Goal: Transaction & Acquisition: Subscribe to service/newsletter

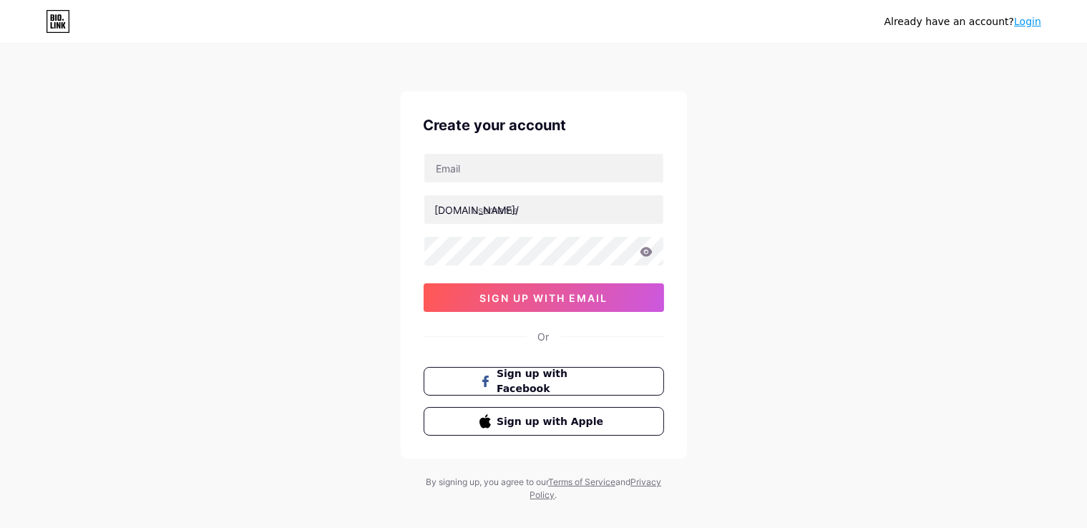
type input "[EMAIL_ADDRESS][DOMAIN_NAME]"
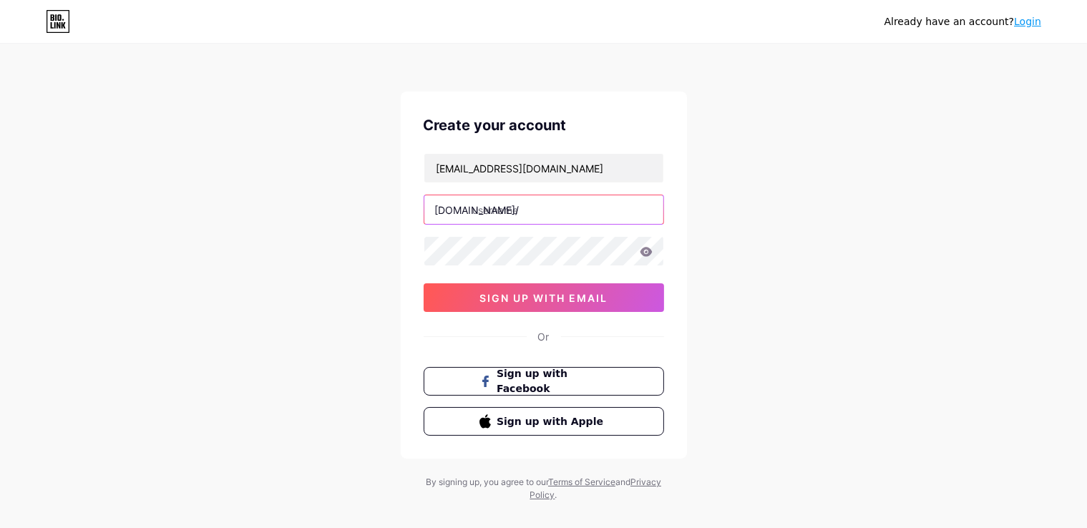
click at [540, 223] on input "text" at bounding box center [543, 209] width 239 height 29
type input "thienmonbophoivn"
click at [648, 249] on icon at bounding box center [646, 251] width 12 height 9
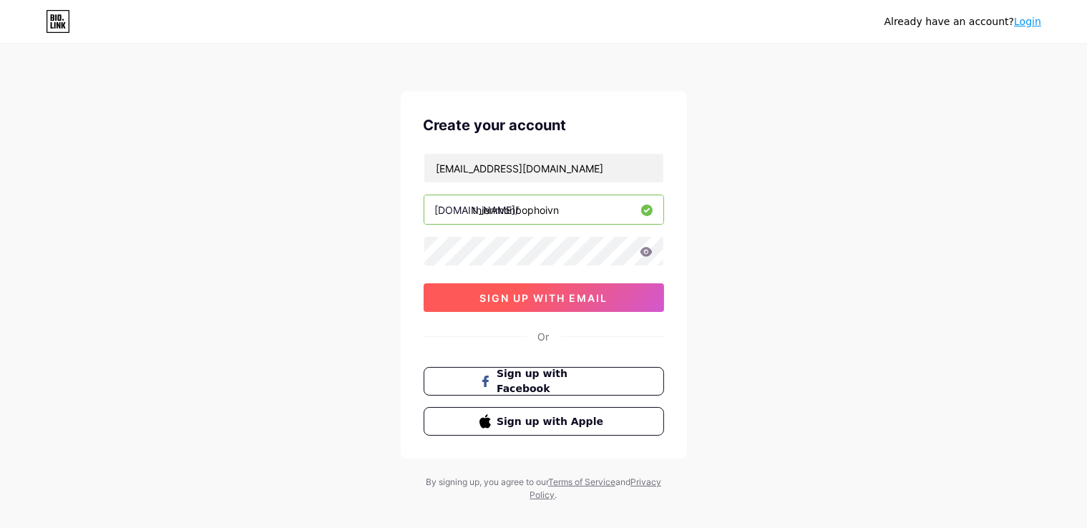
click at [507, 300] on span "sign up with email" at bounding box center [544, 298] width 128 height 12
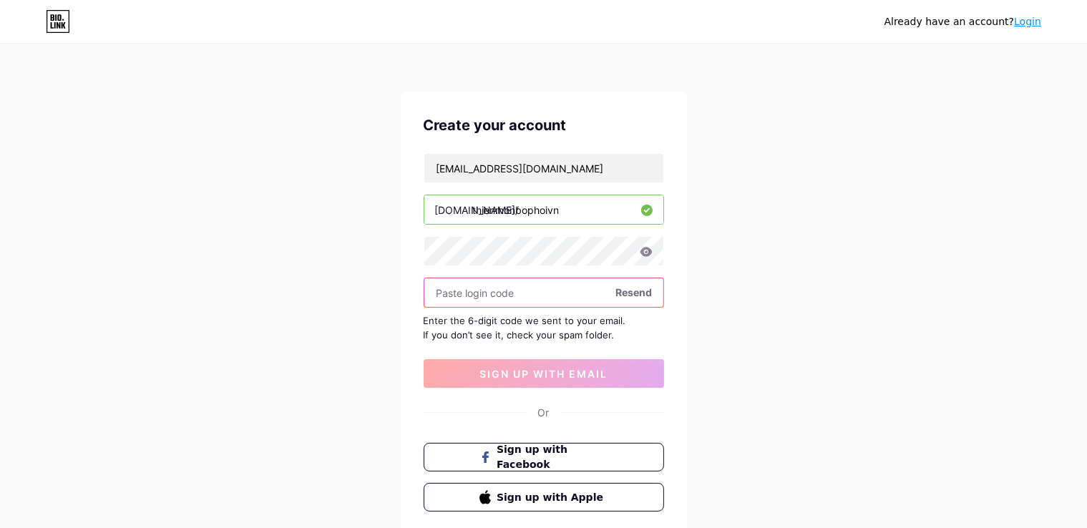
click at [507, 293] on input "text" at bounding box center [543, 292] width 239 height 29
paste input "716232"
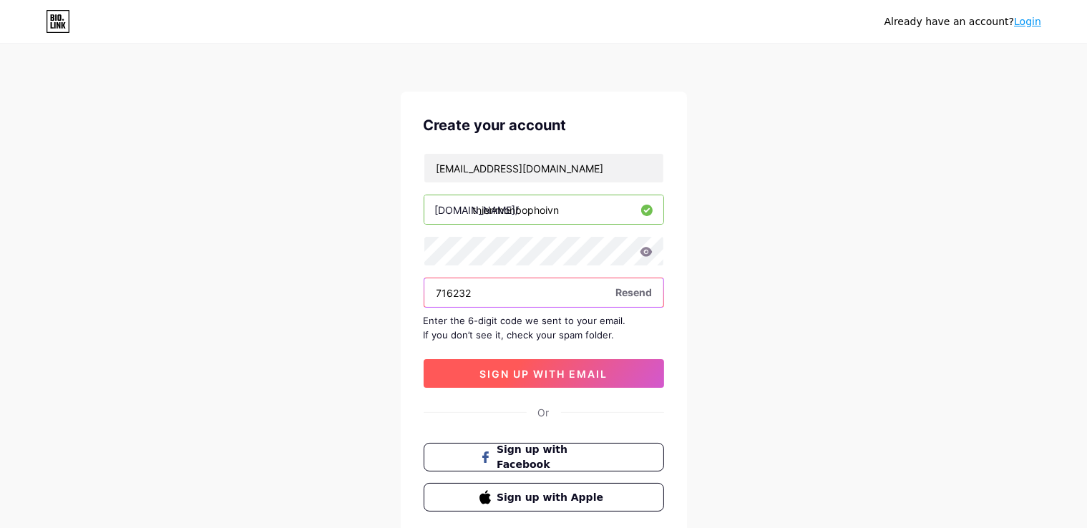
type input "716232"
click at [543, 374] on span "sign up with email" at bounding box center [544, 374] width 128 height 12
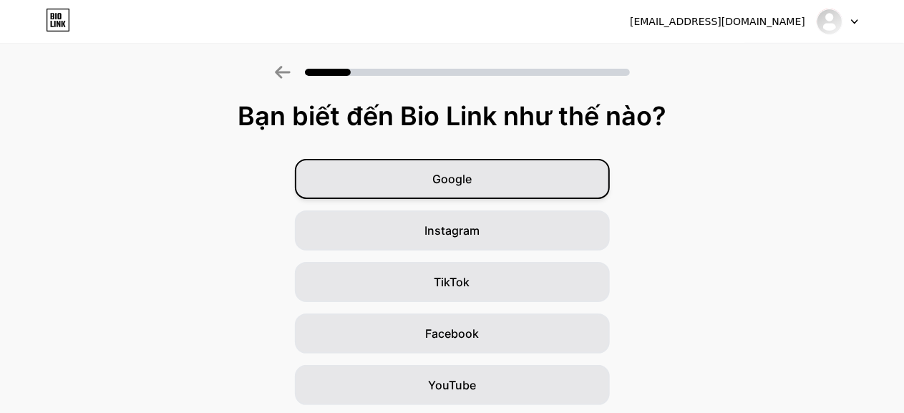
click at [462, 188] on div "Google" at bounding box center [452, 179] width 315 height 40
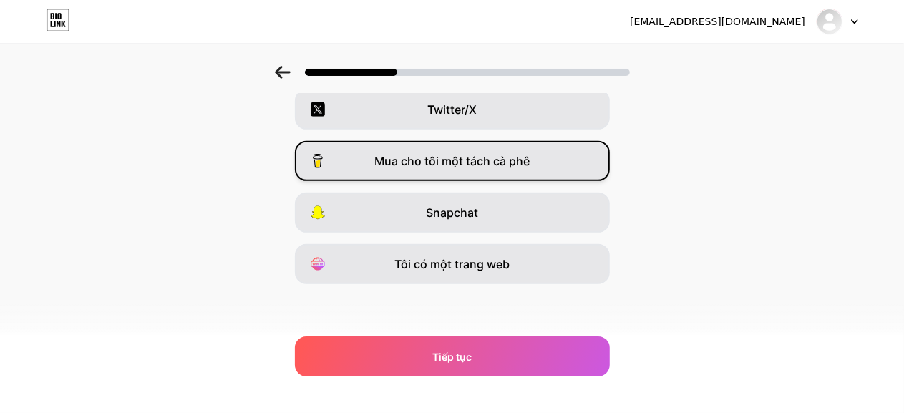
click at [464, 170] on div "Mua cho tôi một tách cà phê" at bounding box center [452, 161] width 315 height 40
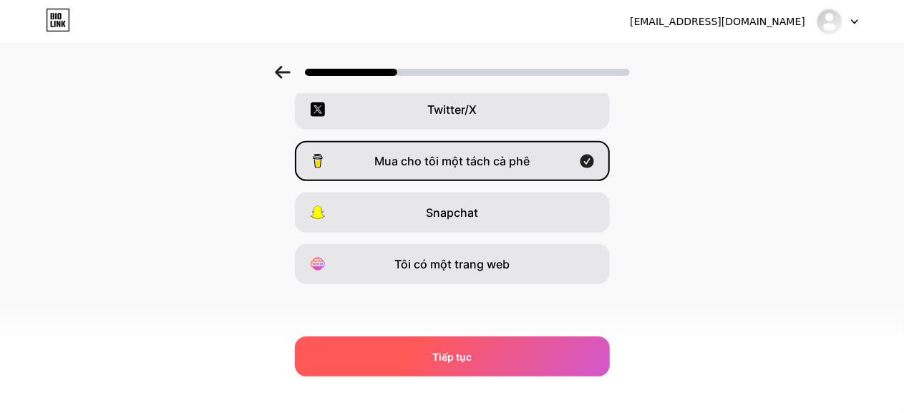
drag, startPoint x: 450, startPoint y: 343, endPoint x: 450, endPoint y: 271, distance: 72.3
click at [449, 343] on div "Tiếp tục" at bounding box center [452, 356] width 315 height 40
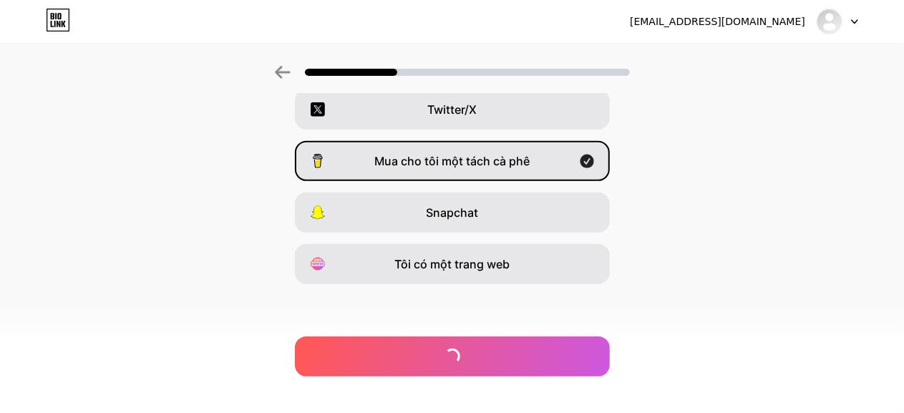
click at [451, 187] on div "Instagram YouTube TikTok Facebook Twitter/X Mua cho tôi một tách cà phê Snapcha…" at bounding box center [452, 83] width 890 height 401
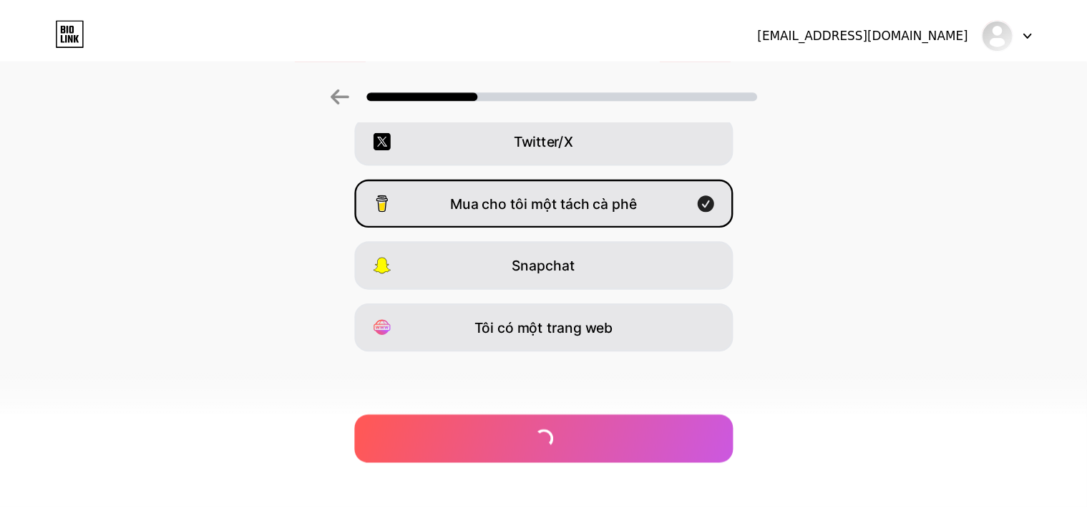
scroll to position [0, 0]
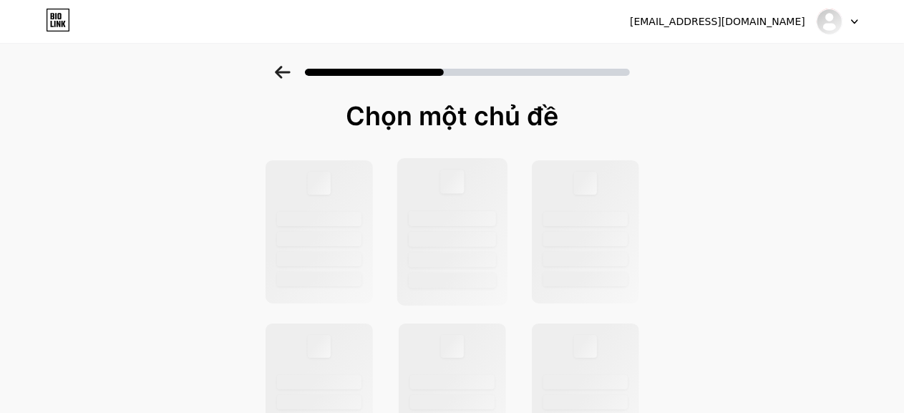
click at [460, 220] on div at bounding box center [452, 218] width 87 height 15
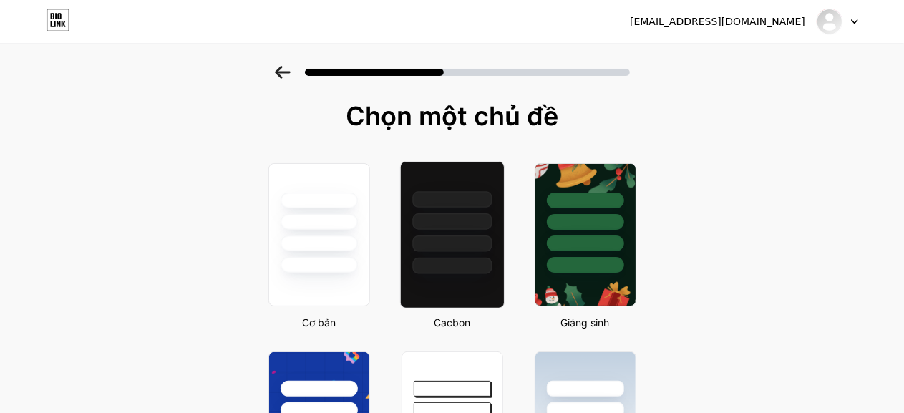
click at [445, 213] on div at bounding box center [451, 221] width 79 height 16
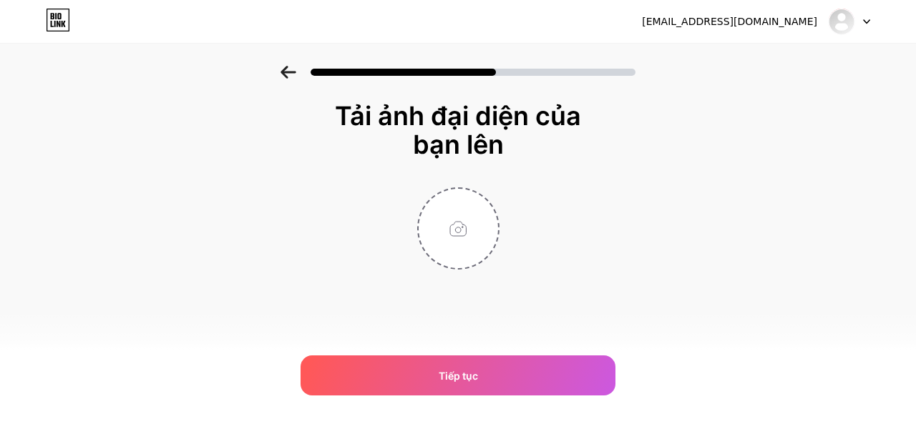
click at [355, 225] on div at bounding box center [458, 229] width 286 height 82
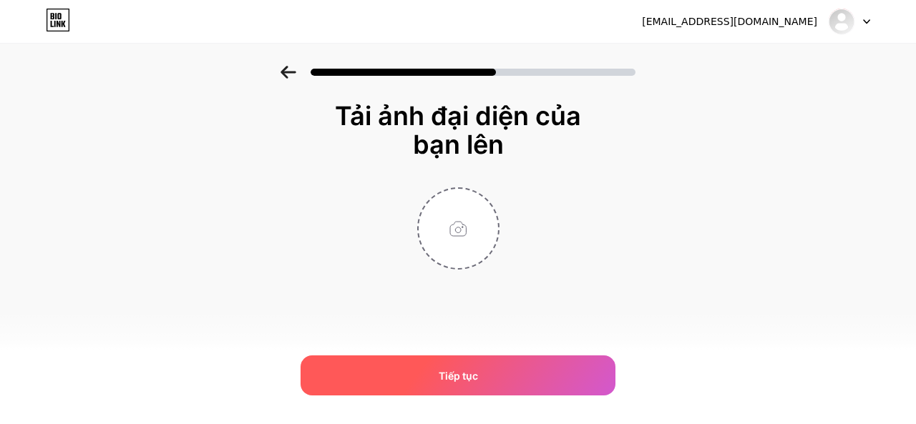
click at [448, 373] on font "Tiếp tục" at bounding box center [458, 376] width 39 height 12
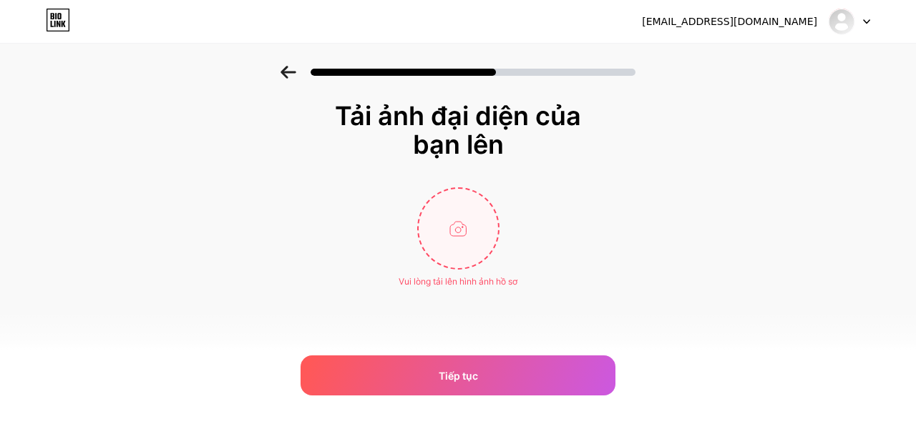
click at [452, 193] on input "file" at bounding box center [458, 228] width 79 height 79
type input "C:\fakepath\thien-mon-bo-phoi-300 x 300.jpg"
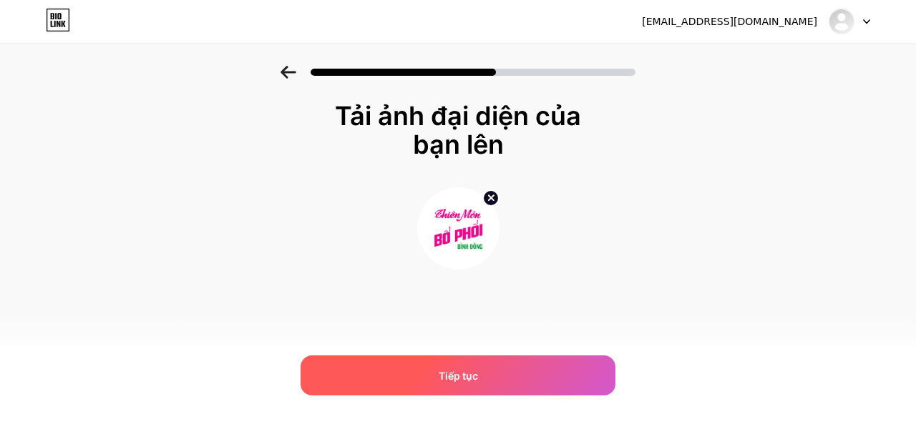
click at [430, 371] on div "Tiếp tục" at bounding box center [458, 376] width 315 height 40
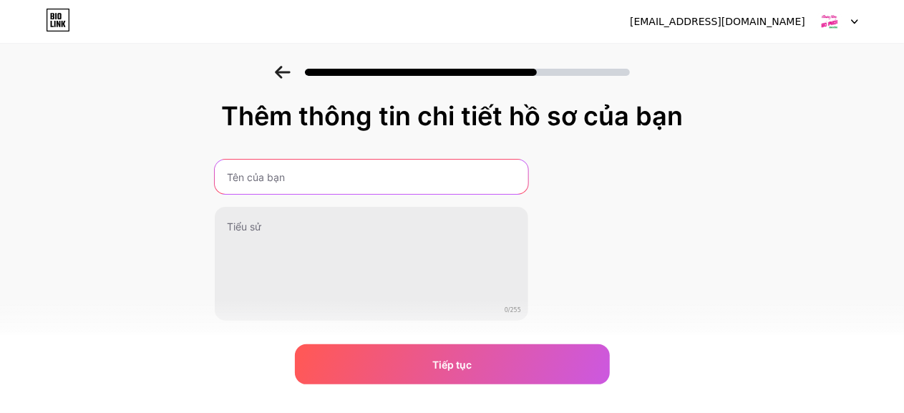
click at [294, 181] on input "text" at bounding box center [372, 177] width 314 height 34
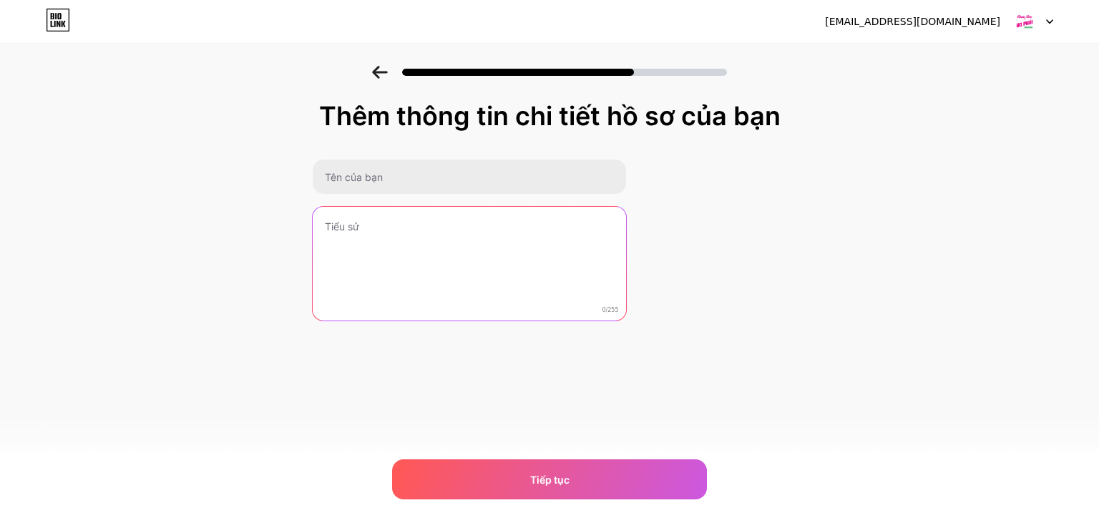
click at [353, 232] on textarea at bounding box center [470, 264] width 314 height 115
paste textarea "Website Thiên Môn Bổ Phổi chia sẻ kiến thức chăm sóc sức khỏe hô hấp và thông t…"
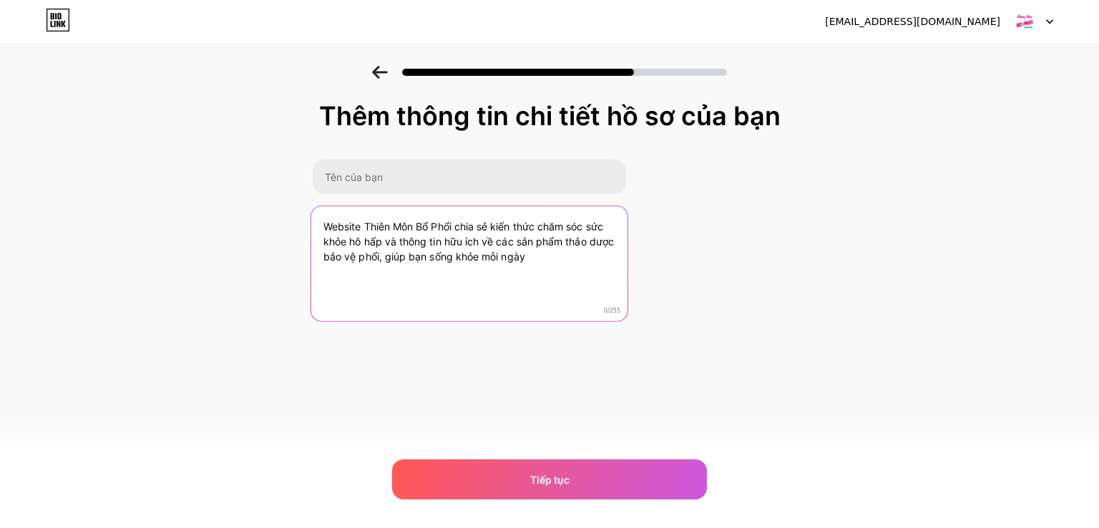
type textarea "Website Thiên Môn Bổ Phổi chia sẻ kiến thức chăm sóc sức khỏe hô hấp và thông t…"
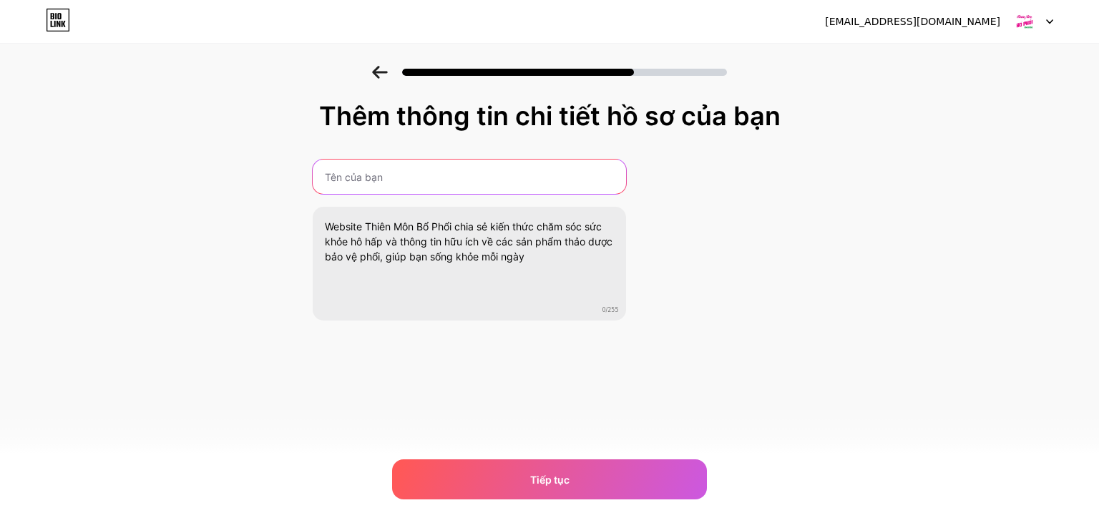
click at [398, 171] on input "text" at bounding box center [470, 177] width 314 height 34
paste input "Thiên môn bổ phổi"
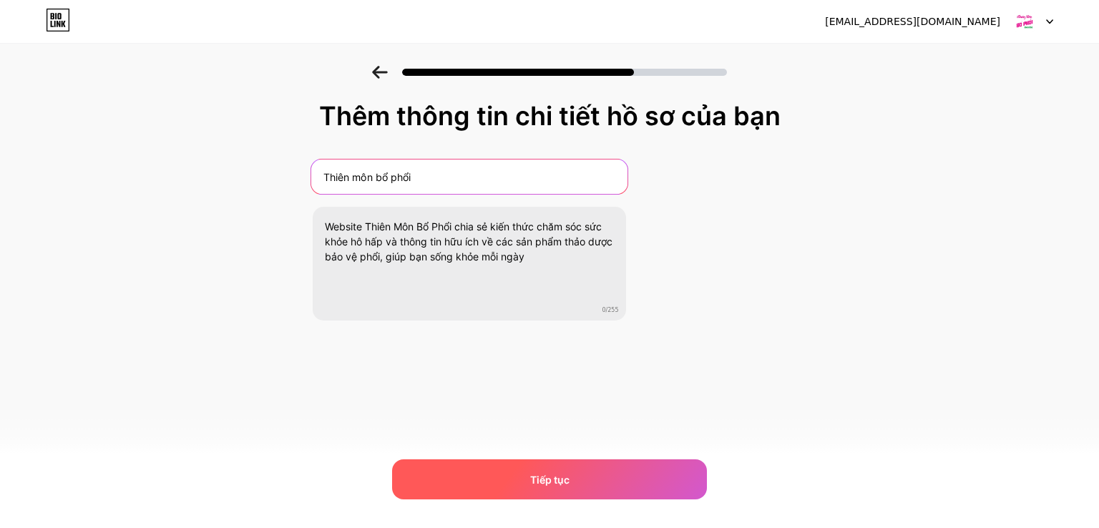
type input "Thiên môn bổ phổi"
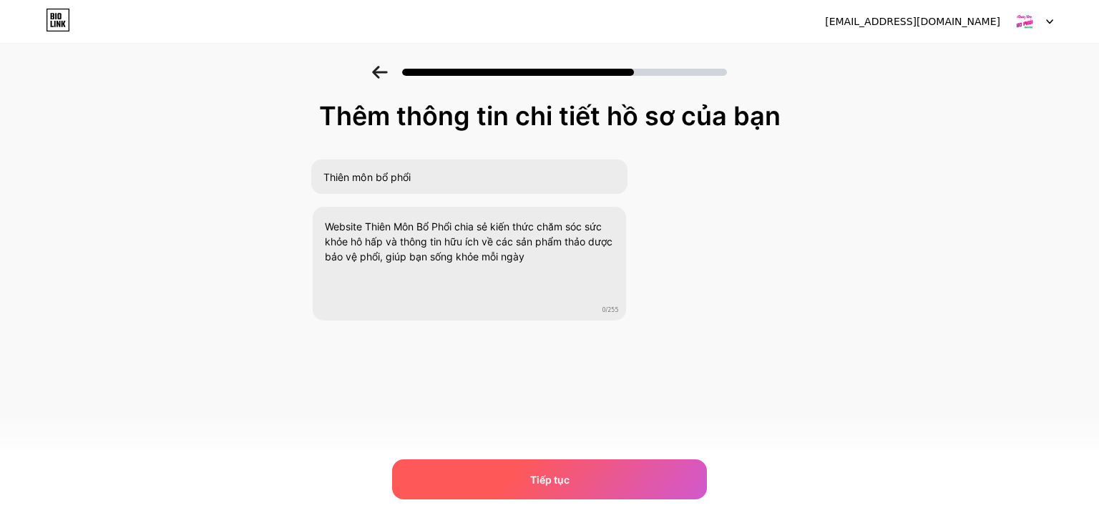
click at [523, 424] on div "Tiếp tục" at bounding box center [549, 480] width 315 height 40
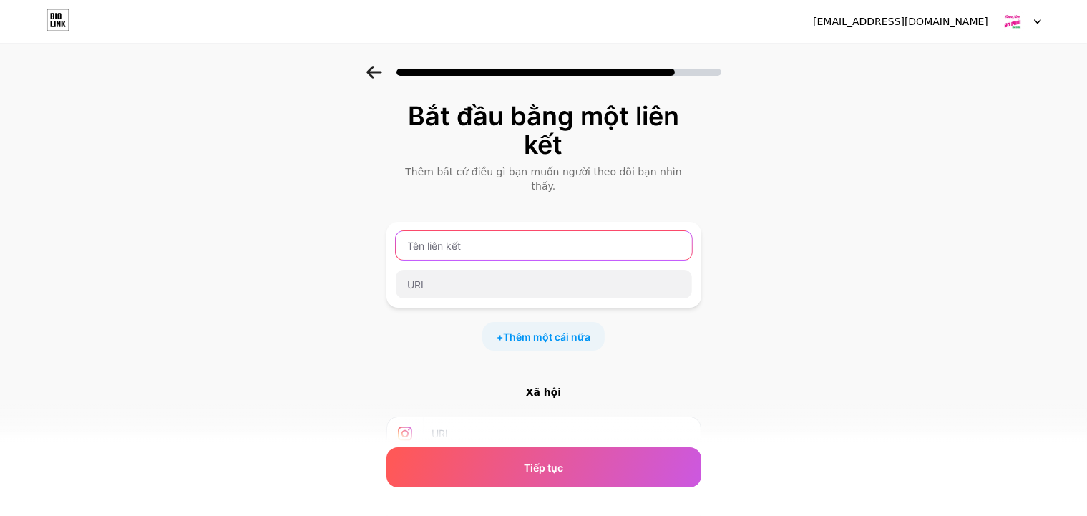
click at [487, 231] on input "text" at bounding box center [544, 245] width 296 height 29
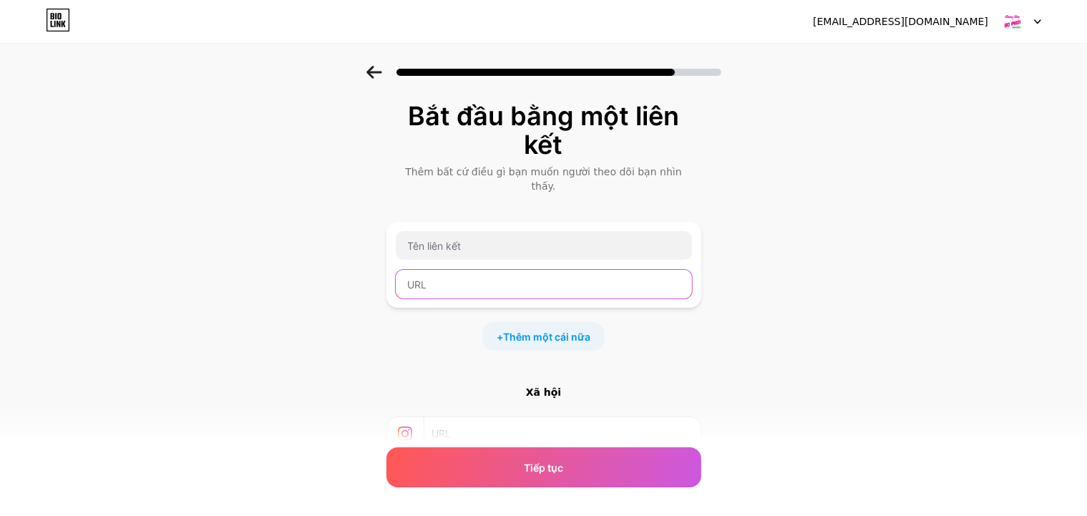
click at [485, 273] on input "text" at bounding box center [544, 284] width 296 height 29
click at [455, 270] on input "text" at bounding box center [544, 284] width 296 height 29
paste input "[URL][DOMAIN_NAME]"
type input "[URL][DOMAIN_NAME]"
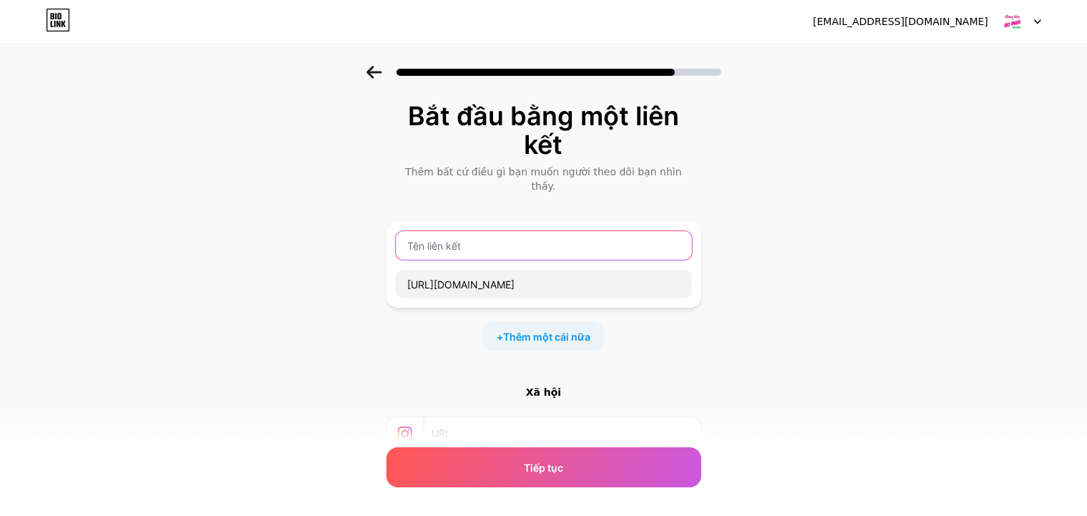
click at [441, 235] on input "text" at bounding box center [544, 245] width 296 height 29
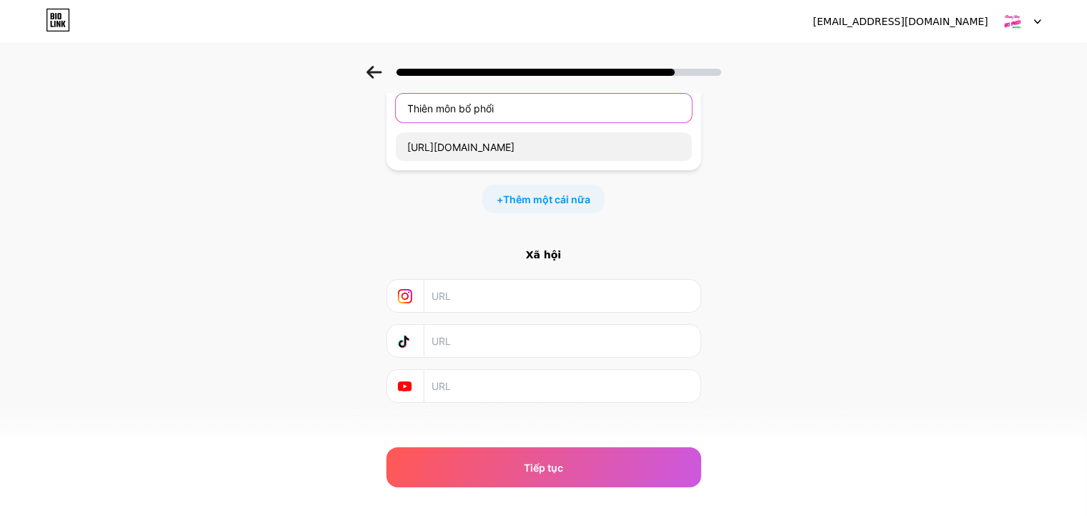
type input "Thiên môn bổ phổi"
click at [506, 325] on input "text" at bounding box center [562, 341] width 260 height 32
click at [467, 325] on input "text" at bounding box center [562, 341] width 260 height 32
paste input "thienmonbophoivn"
type input "thienmonbophoivn"
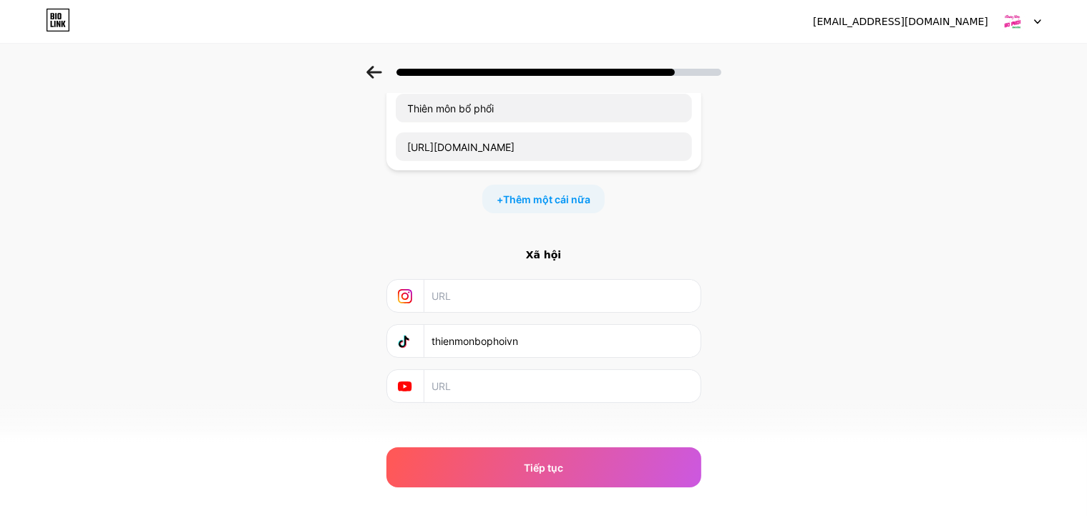
click at [464, 370] on input "text" at bounding box center [562, 386] width 260 height 32
paste input "thienmonbophoivn"
type input "thienmonbophoivn"
click at [472, 280] on input "text" at bounding box center [562, 296] width 260 height 32
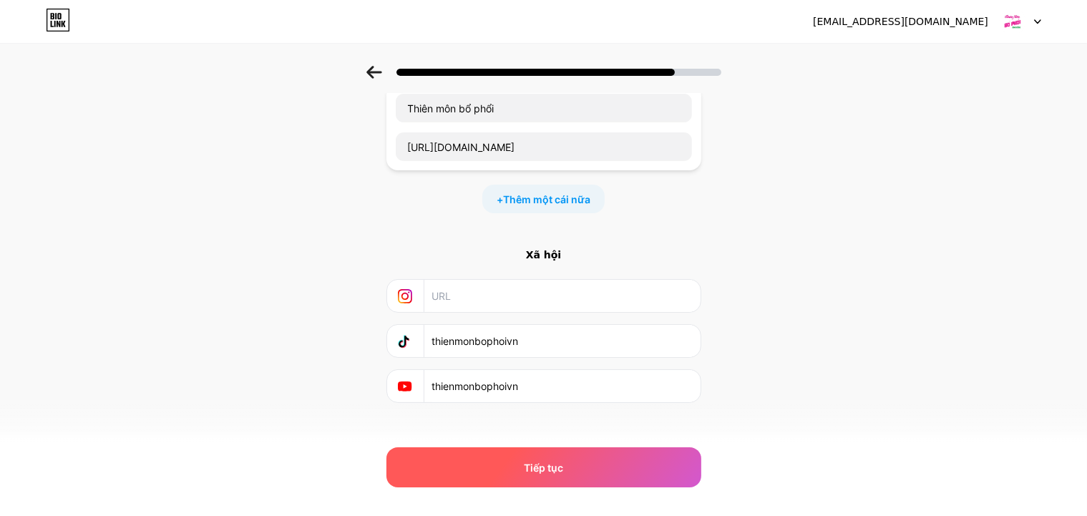
click at [514, 424] on div "Tiếp tục" at bounding box center [544, 467] width 315 height 40
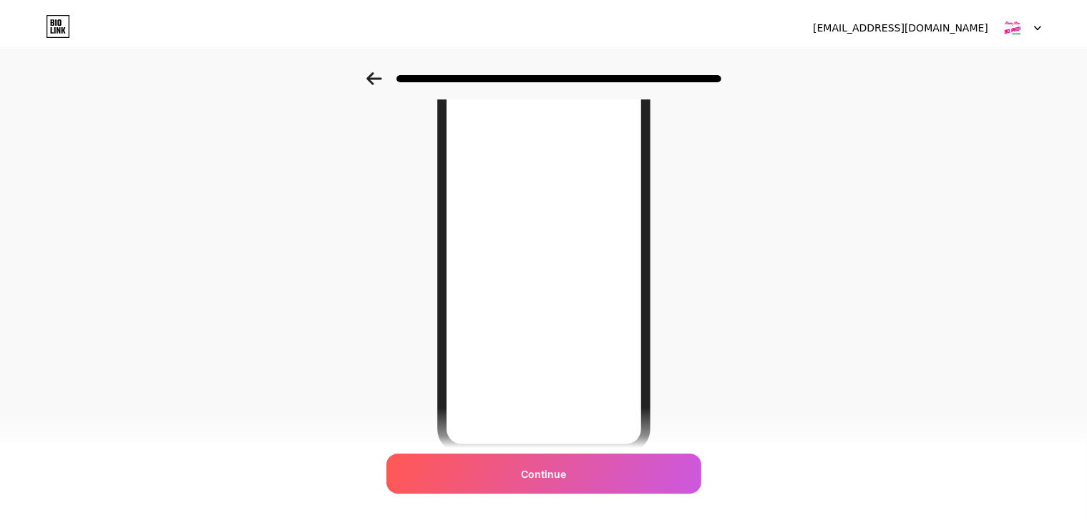
scroll to position [0, 0]
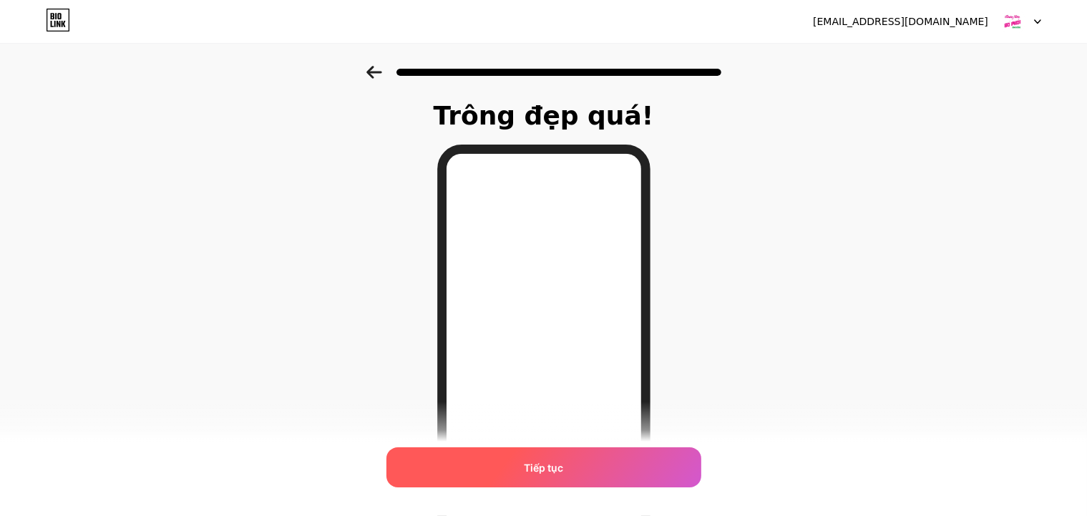
click at [518, 424] on div "Tiếp tục" at bounding box center [544, 467] width 315 height 40
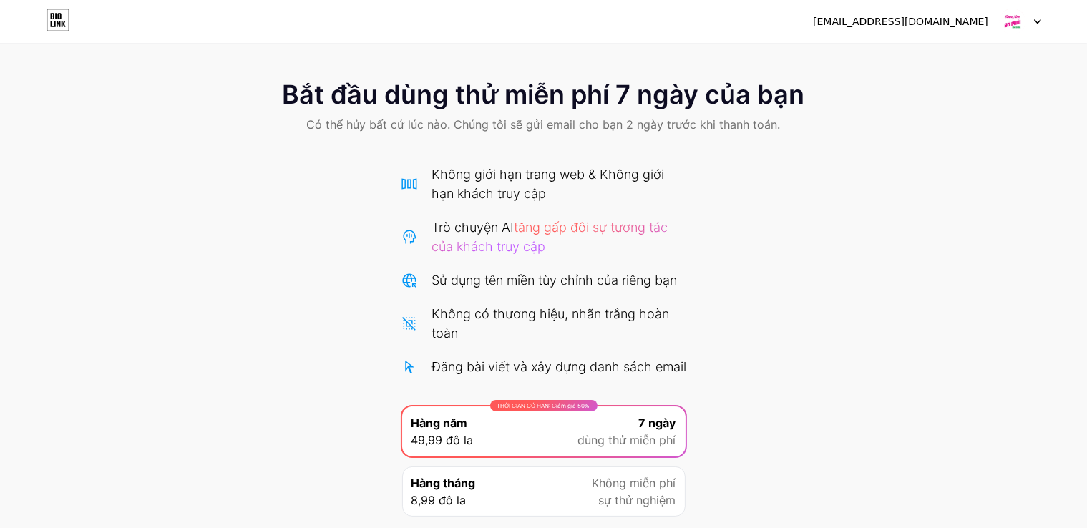
scroll to position [125, 0]
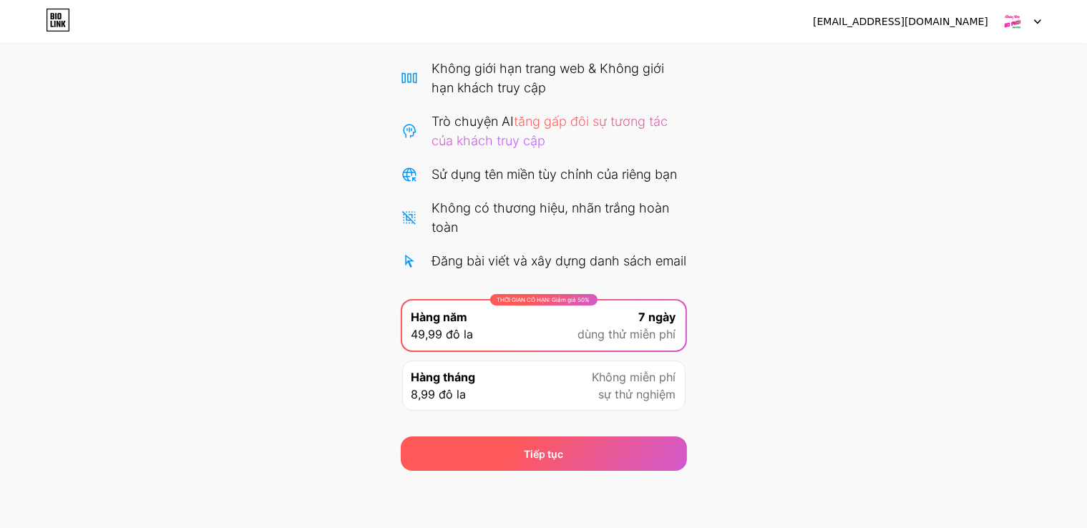
click at [518, 424] on div "Tiếp tục" at bounding box center [544, 454] width 286 height 34
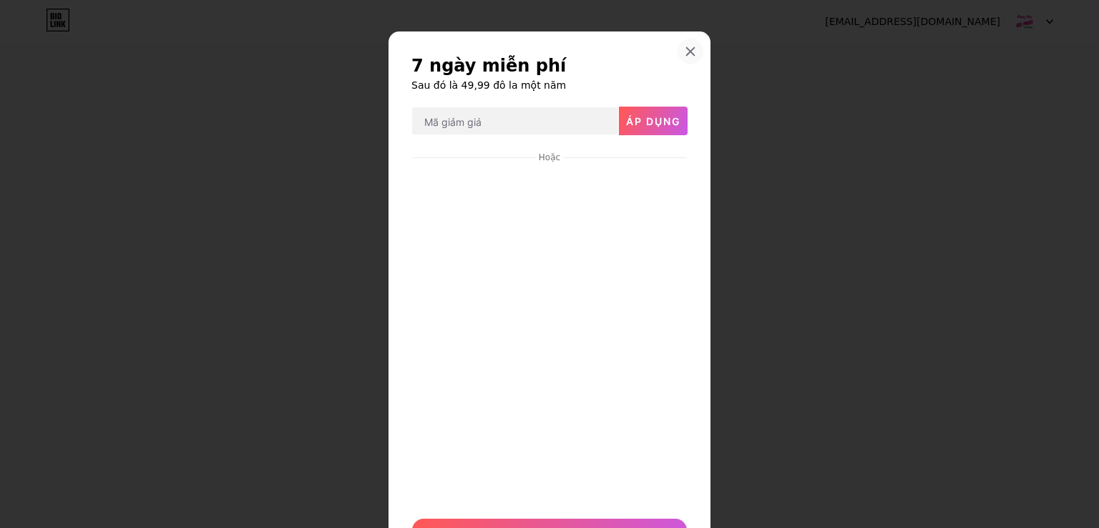
click at [687, 50] on icon at bounding box center [691, 52] width 8 height 8
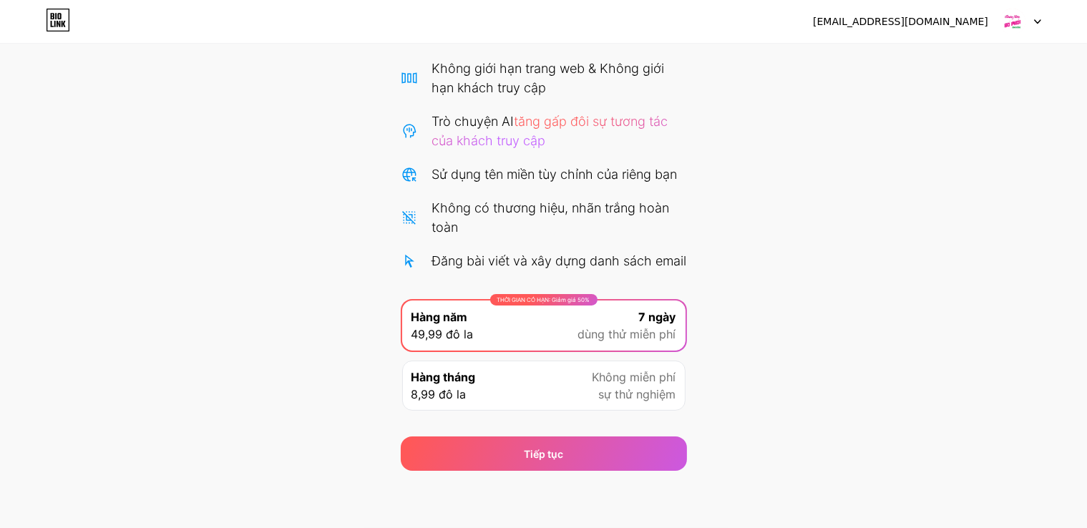
click at [537, 389] on div "Hàng tháng 8,99 đô la Không miễn phí sự thử nghiệm" at bounding box center [543, 386] width 283 height 50
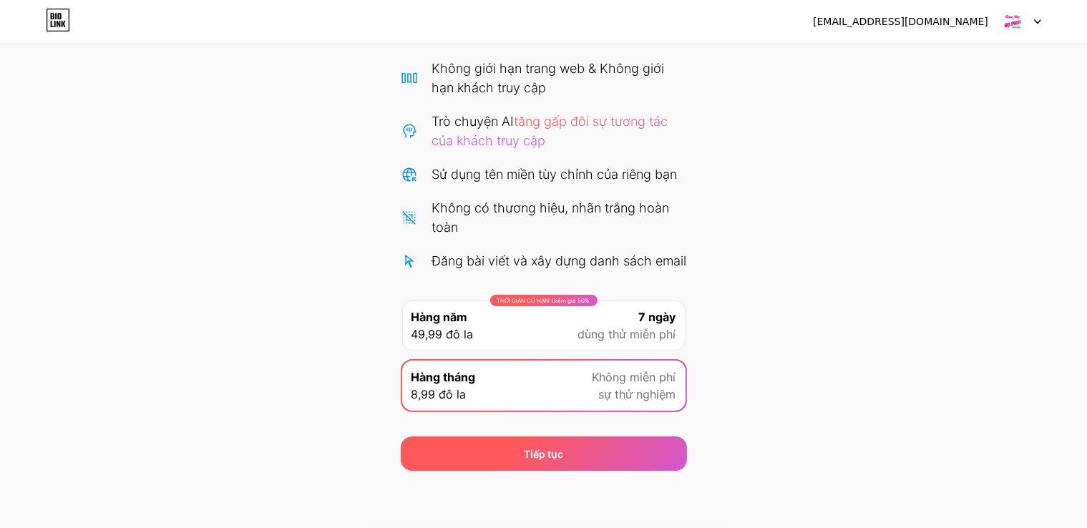
click at [564, 424] on div "Tiếp tục" at bounding box center [544, 454] width 286 height 34
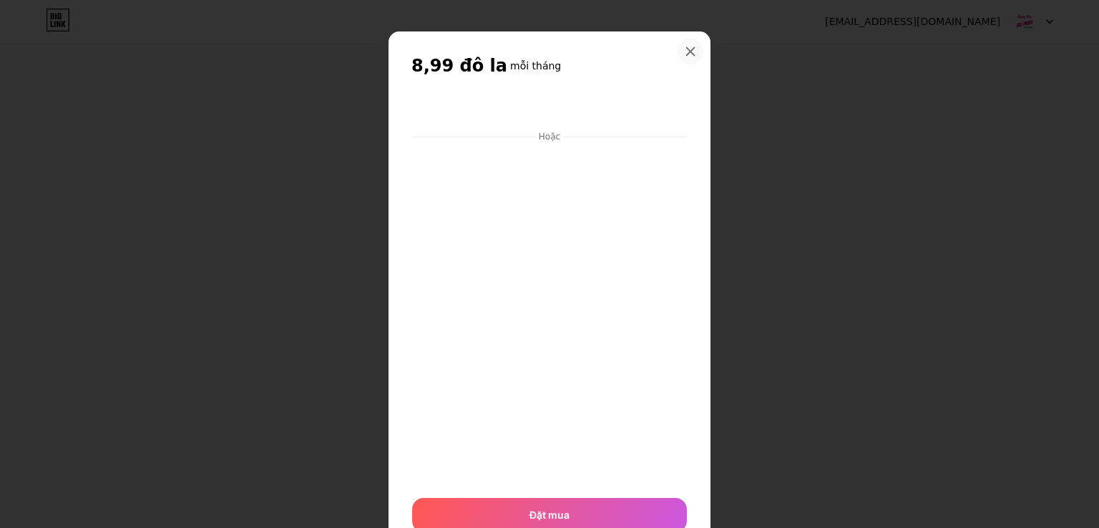
click at [687, 49] on icon at bounding box center [691, 52] width 8 height 8
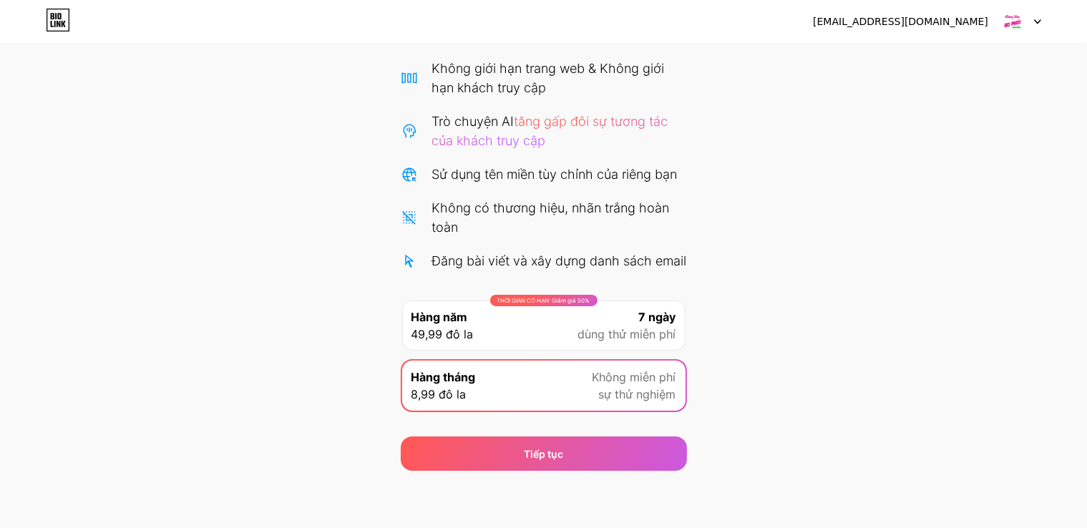
scroll to position [0, 0]
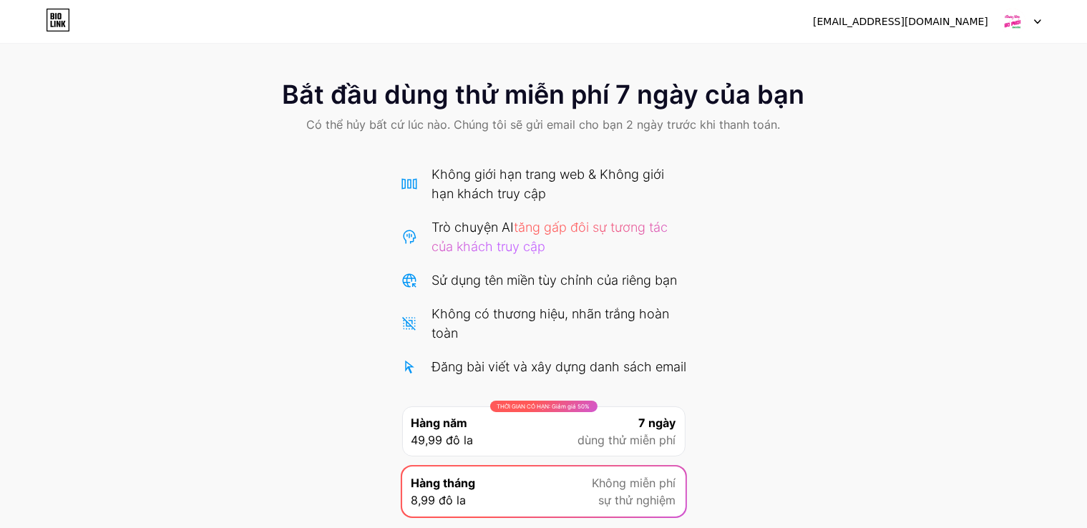
click at [915, 18] on img at bounding box center [1012, 21] width 27 height 27
click at [60, 21] on icon at bounding box center [58, 20] width 24 height 23
